Goal: Contribute content: Add original content to the website for others to see

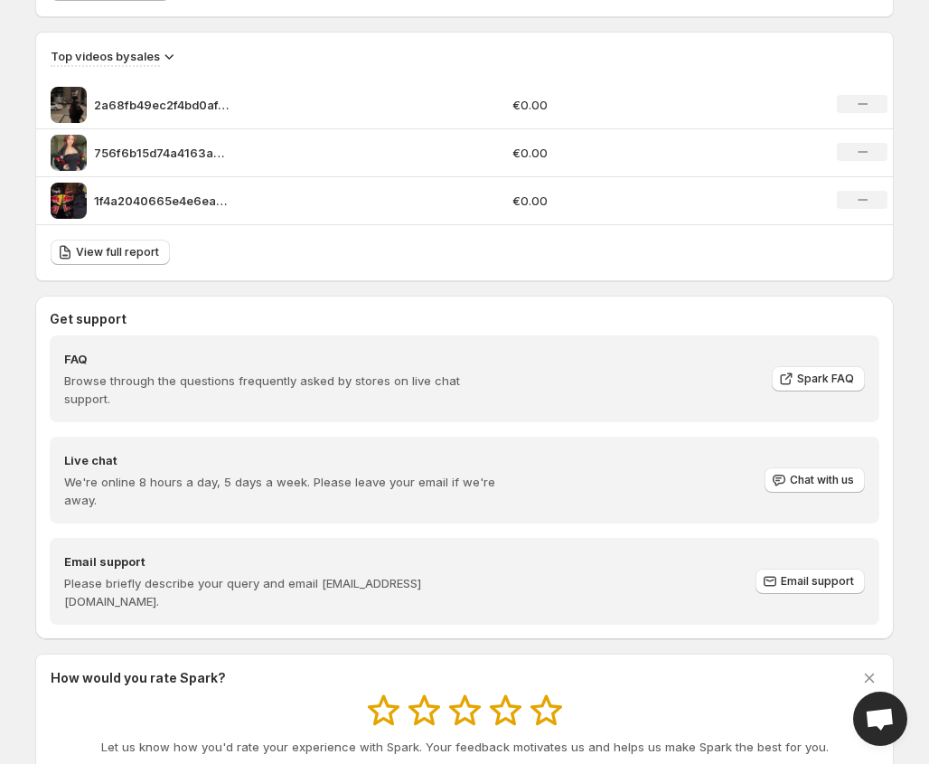
scroll to position [1340, 0]
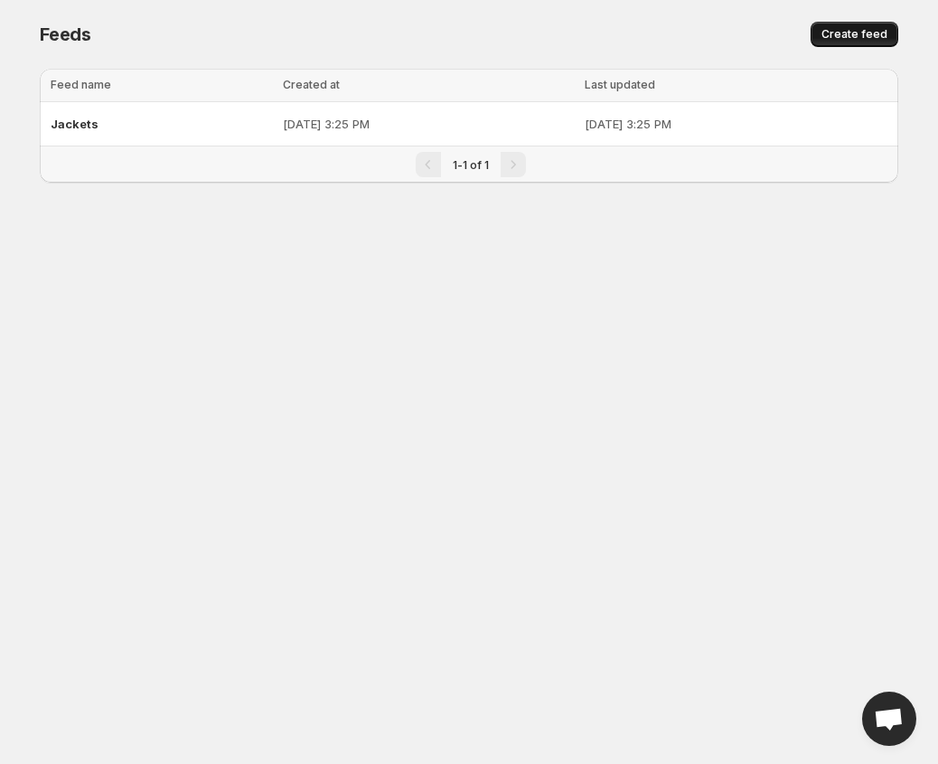
click at [833, 31] on span "Create feed" at bounding box center [855, 34] width 66 height 14
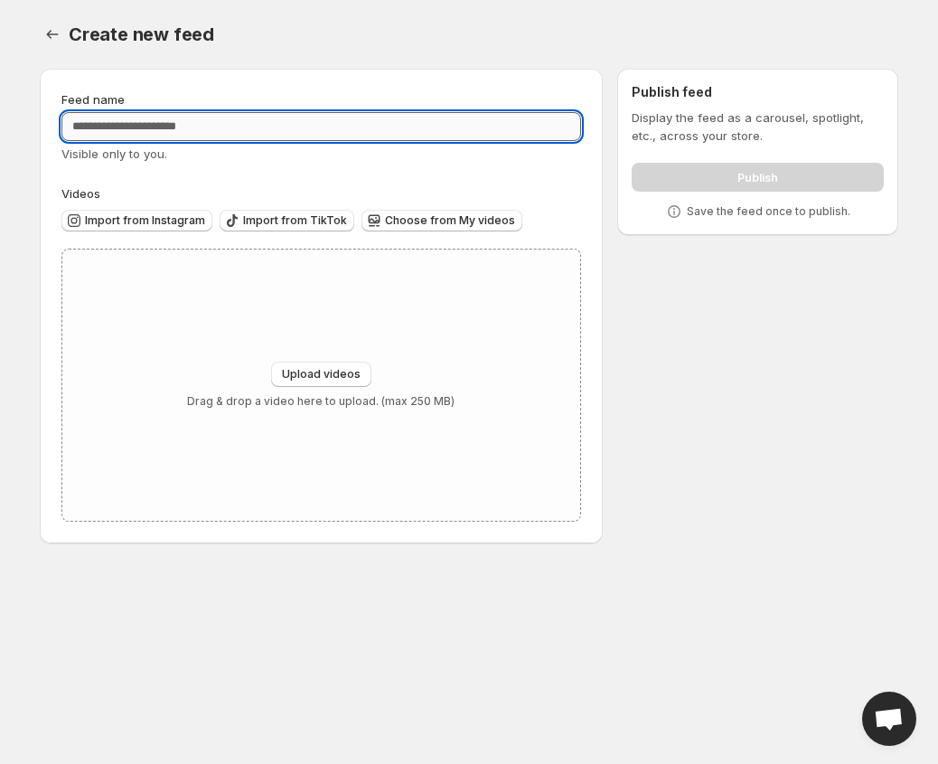
click at [233, 136] on input "Feed name" at bounding box center [321, 126] width 520 height 29
type input "*********"
click at [339, 57] on div "Create new feed. This page is ready Create new feed" at bounding box center [469, 34] width 859 height 69
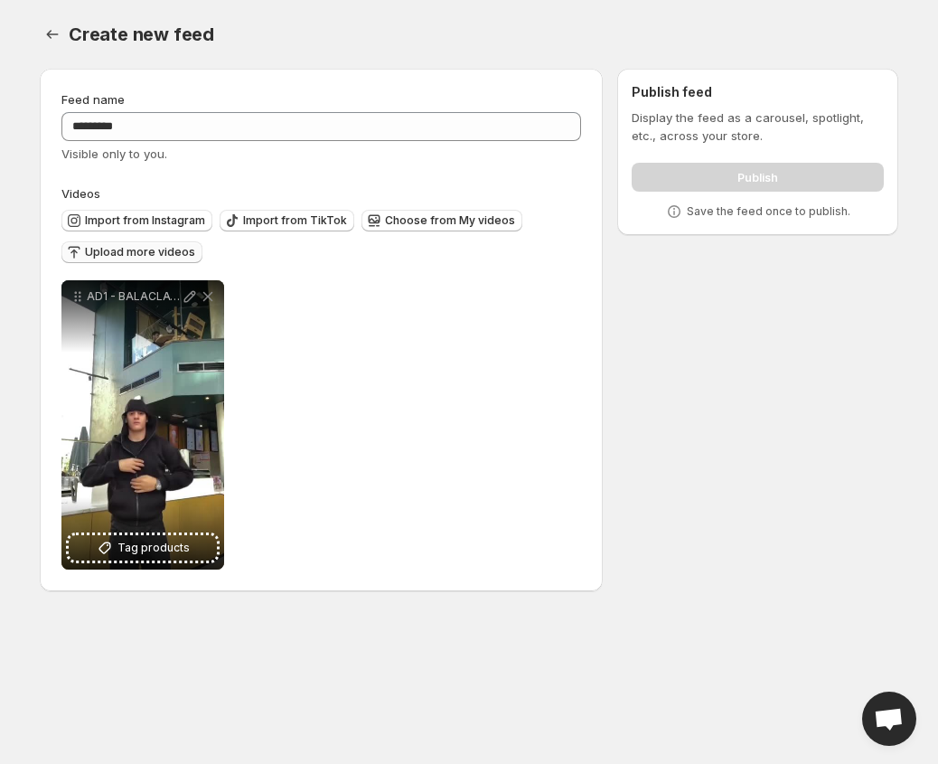
click at [155, 249] on span "Upload more videos" at bounding box center [140, 252] width 110 height 14
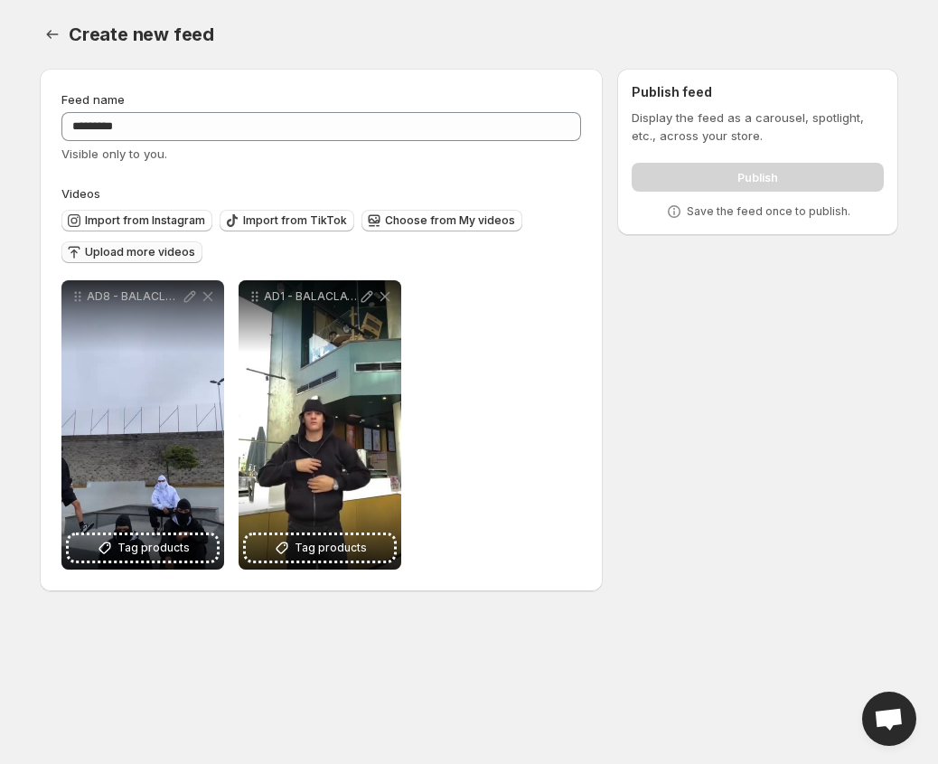
click at [165, 251] on span "Upload more videos" at bounding box center [140, 252] width 110 height 14
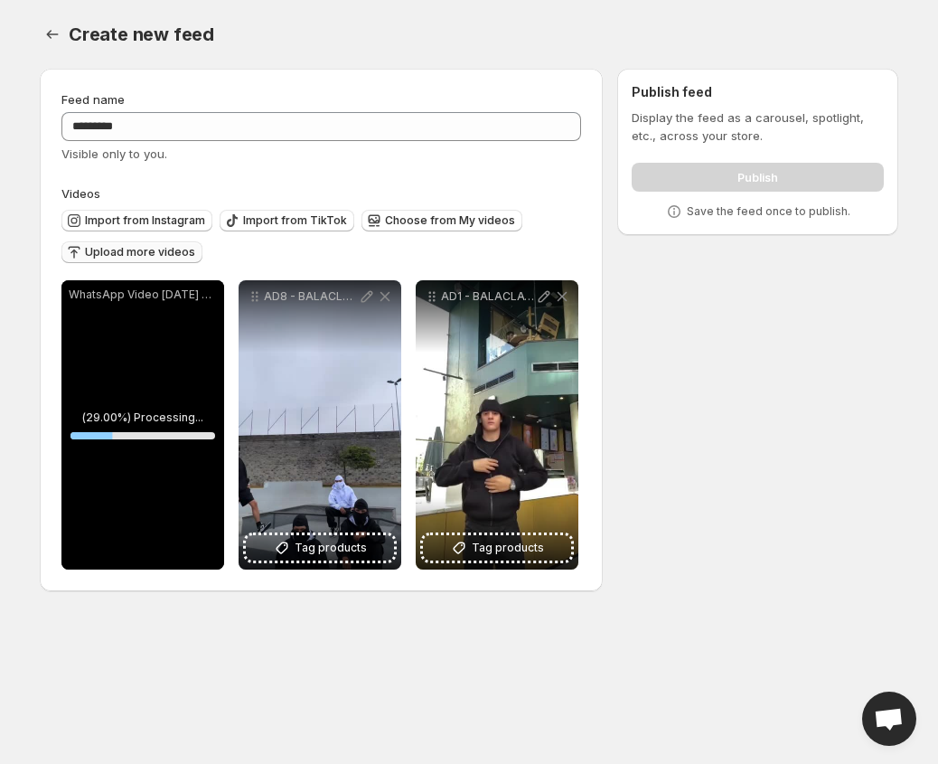
click at [171, 262] on button "Upload more videos" at bounding box center [131, 252] width 141 height 22
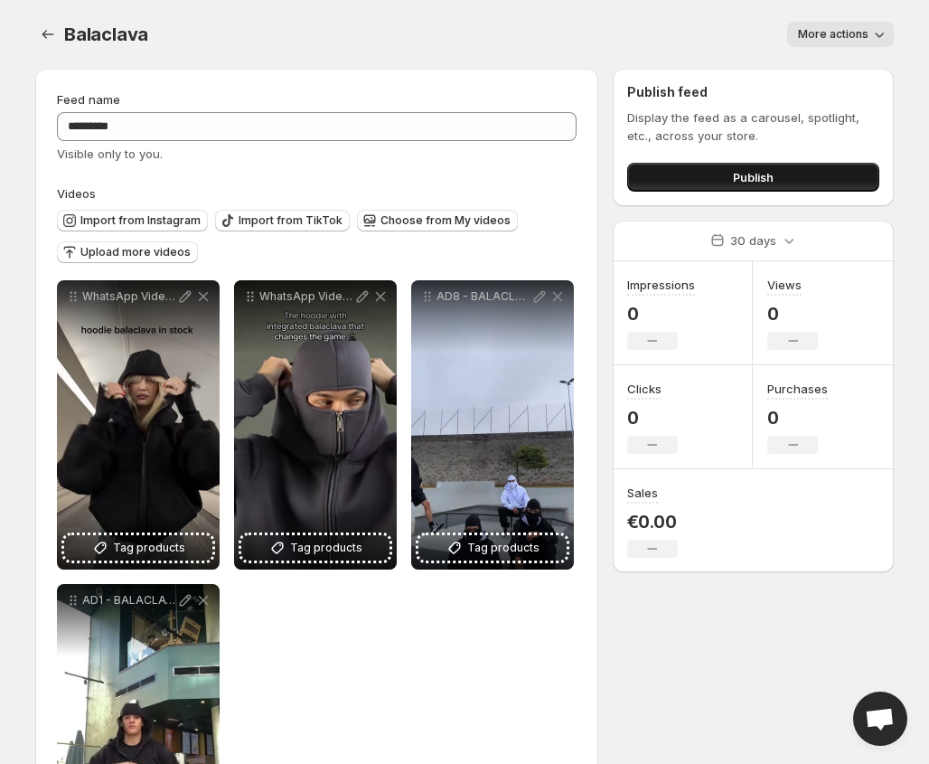
click at [751, 174] on span "Publish" at bounding box center [753, 177] width 41 height 18
click at [48, 32] on icon "Settings" at bounding box center [48, 34] width 18 height 18
